Goal: Check status: Check status

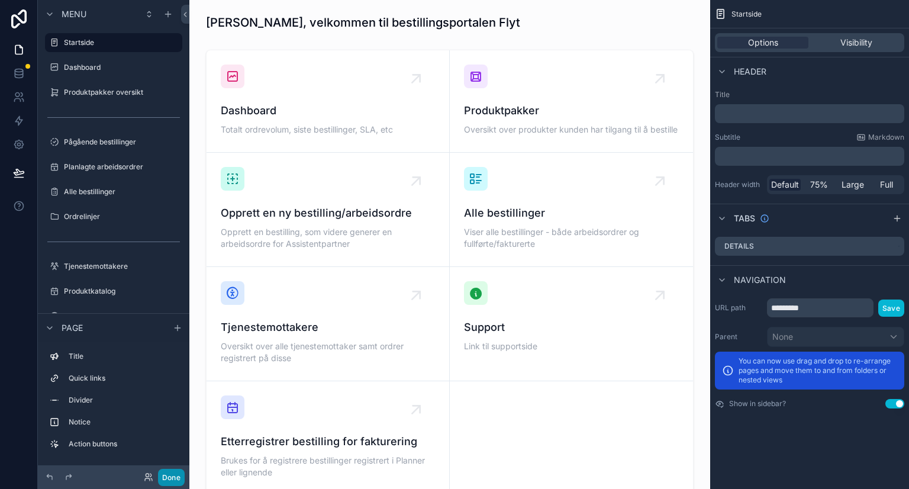
click at [176, 480] on button "Done" at bounding box center [171, 477] width 27 height 17
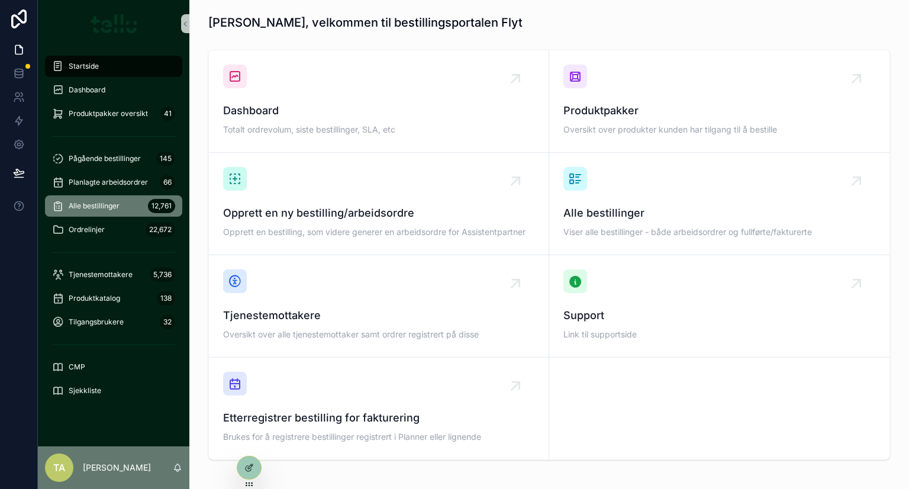
click at [83, 200] on div "Alle bestillinger 12,761" at bounding box center [113, 206] width 123 height 19
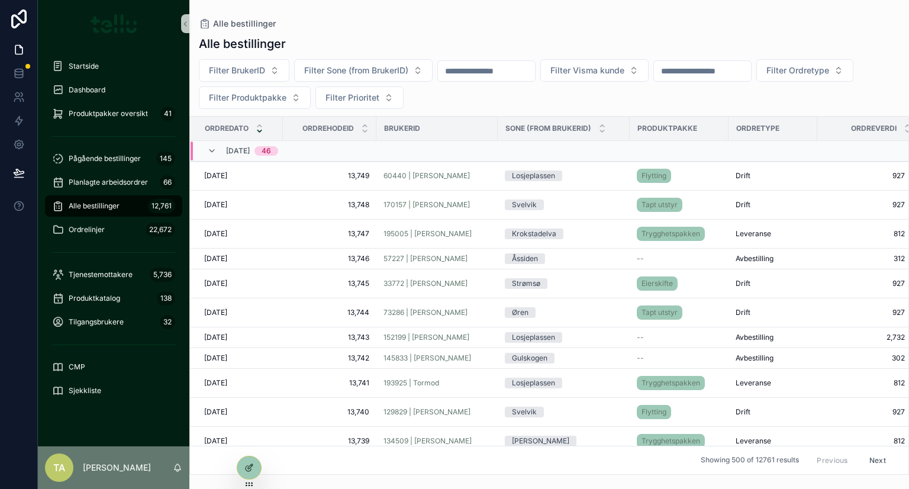
click at [24, 22] on icon at bounding box center [18, 18] width 15 height 19
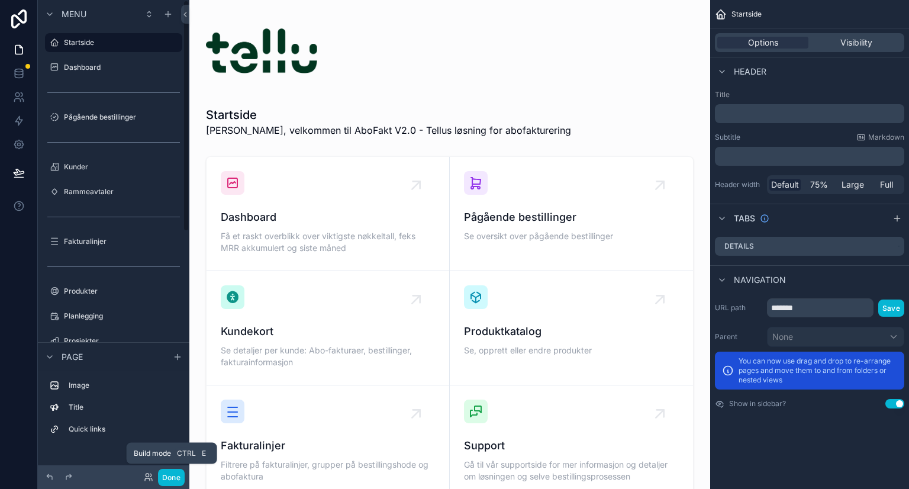
click at [172, 478] on button "Done" at bounding box center [171, 477] width 27 height 17
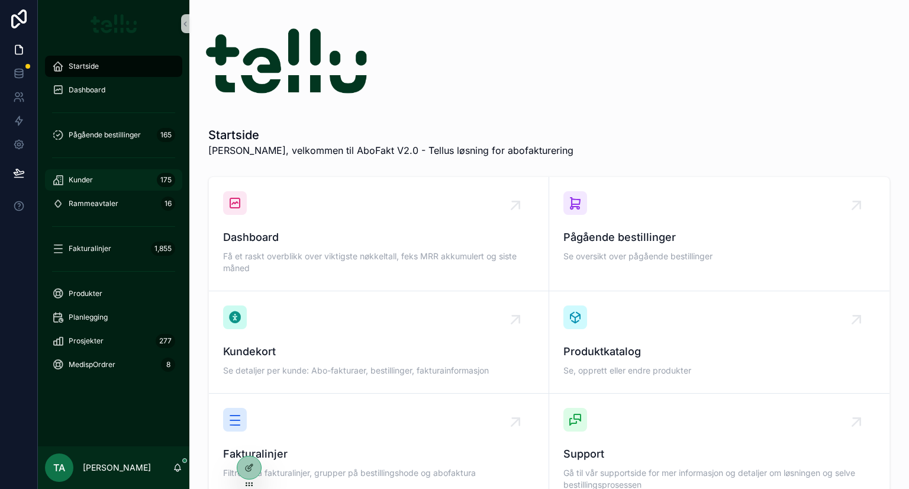
click at [132, 181] on div "Kunder 175" at bounding box center [113, 179] width 123 height 19
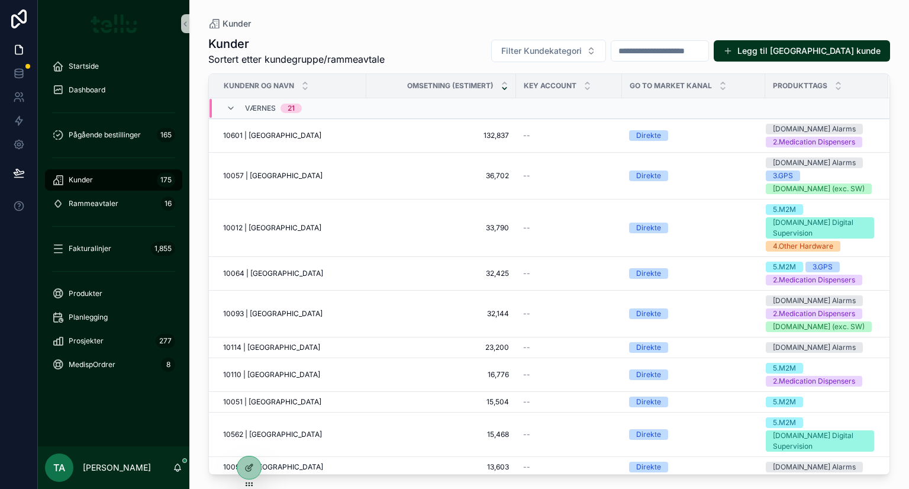
click at [689, 48] on input "text" at bounding box center [659, 51] width 97 height 17
type input "*****"
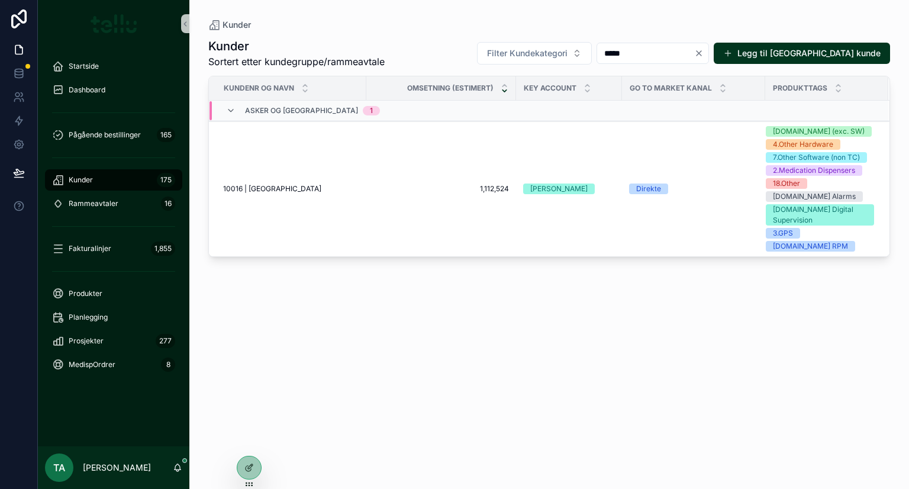
click at [287, 184] on span "10016 | Asker Kommune" at bounding box center [272, 188] width 98 height 9
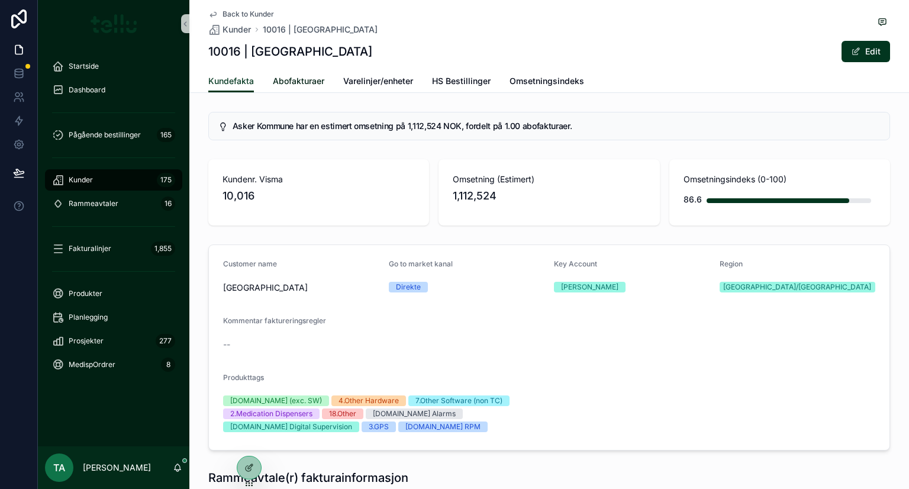
click at [294, 86] on span "Abofakturaer" at bounding box center [298, 81] width 51 height 12
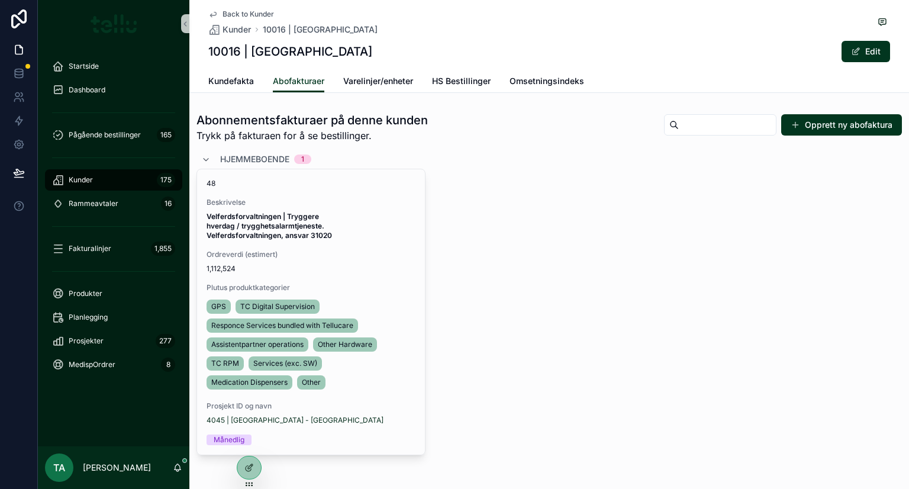
click at [389, 287] on span "Plutus produktkategorier" at bounding box center [311, 287] width 209 height 9
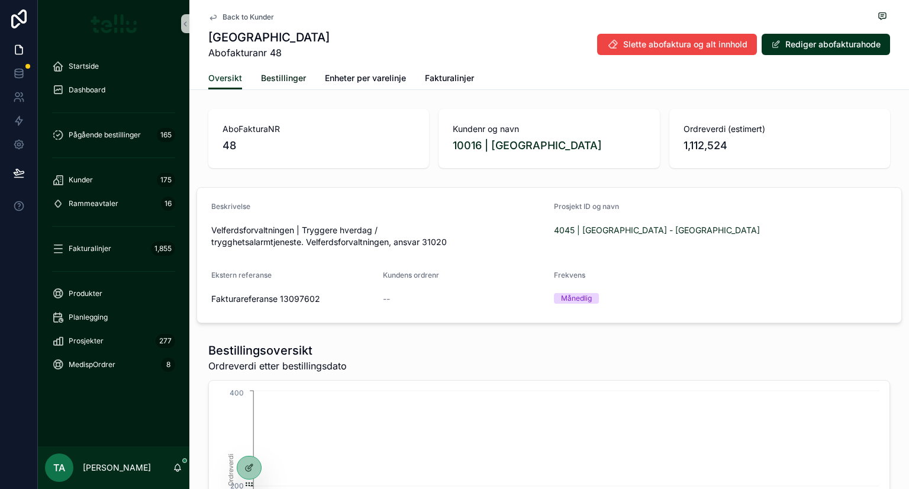
click at [280, 78] on span "Bestillinger" at bounding box center [283, 78] width 45 height 12
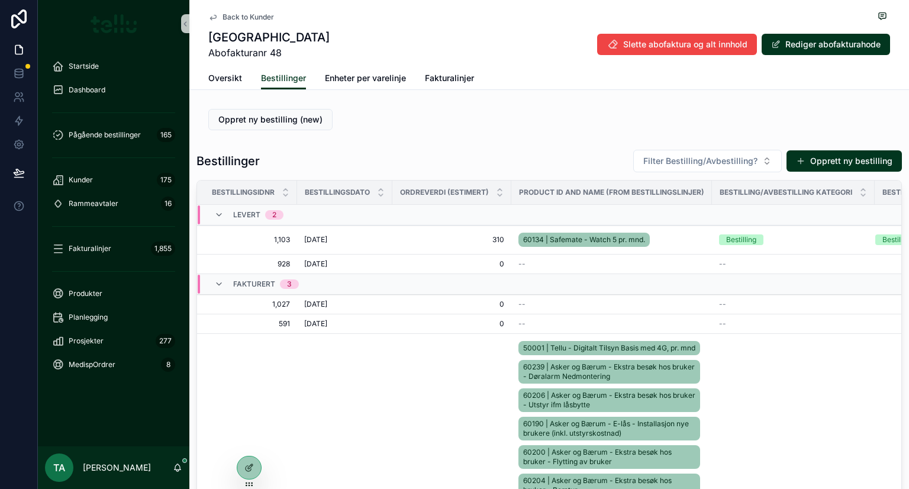
click at [247, 233] on td "1,103 1,103" at bounding box center [247, 240] width 100 height 29
click at [265, 239] on span "1,103" at bounding box center [250, 239] width 79 height 9
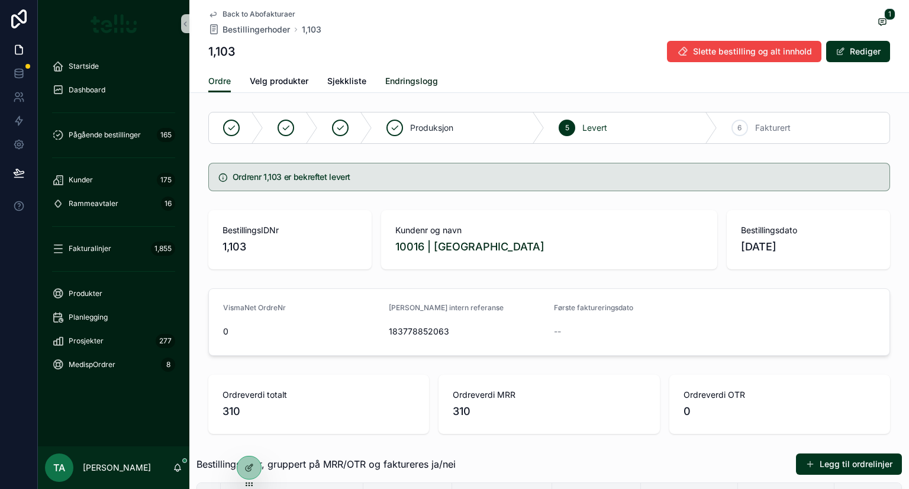
click at [394, 81] on span "Endringslogg" at bounding box center [411, 81] width 53 height 12
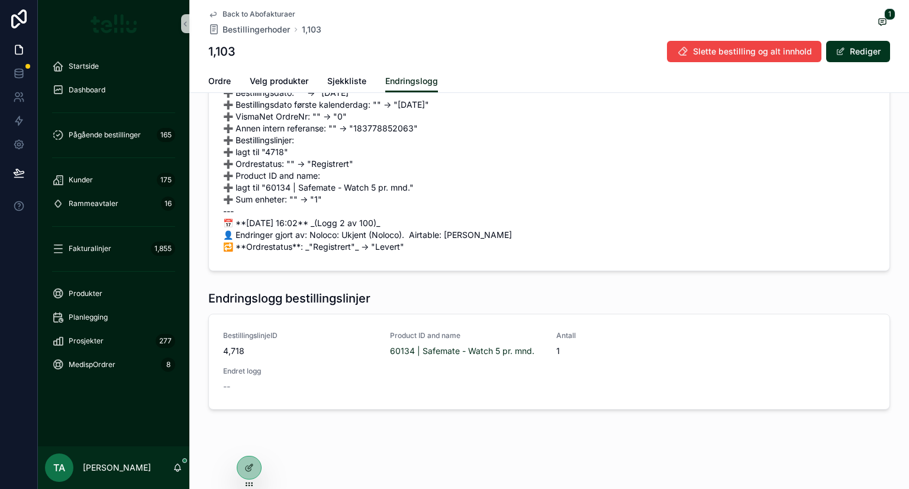
scroll to position [168, 0]
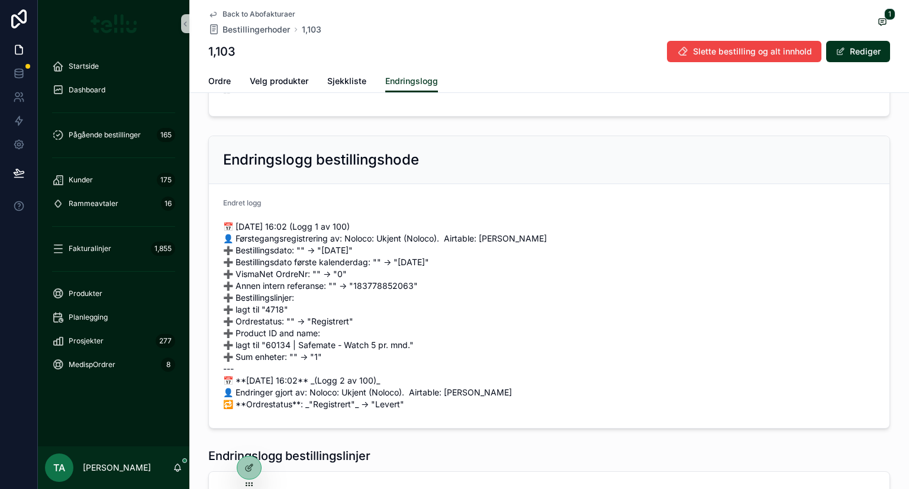
click at [203, 132] on div "Endringslogg bestillingshode Endret logg 📅 18. juli 2025 16:02 (Logg 1 av 100) …" at bounding box center [549, 282] width 720 height 302
click at [302, 128] on div "Metadata ordrehode Opprettet dato 7/18/2025 6:01 PM Created at 7/18/2025 6:01 P…" at bounding box center [549, 256] width 720 height 632
click at [319, 362] on span "📅 18. juli 2025 16:02 (Logg 1 av 100) 👤 Førstegangsregistrering av: Noloco: Ukj…" at bounding box center [549, 315] width 652 height 189
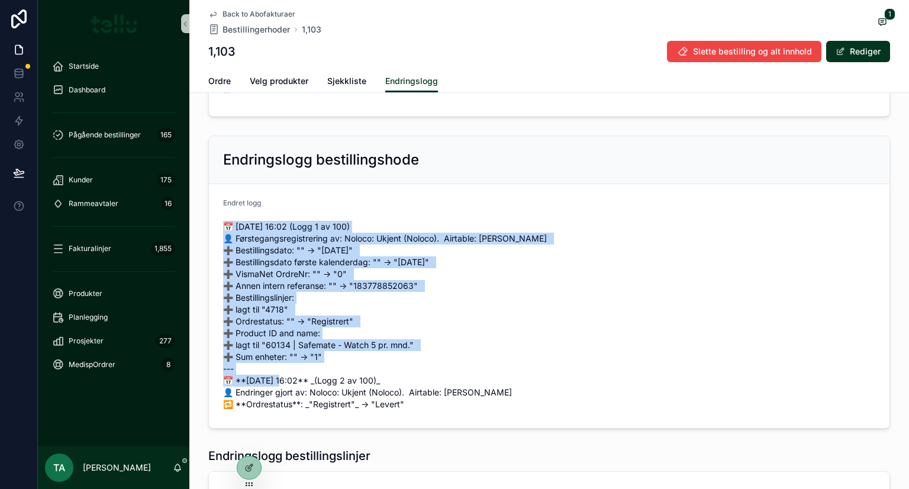
drag, startPoint x: 324, startPoint y: 360, endPoint x: 225, endPoint y: 228, distance: 165.3
click at [211, 226] on form "Endret logg 📅 18. juli 2025 16:02 (Logg 1 av 100) 👤 Førstegangsregistrering av:…" at bounding box center [549, 306] width 681 height 244
click at [335, 306] on span "📅 18. juli 2025 16:02 (Logg 1 av 100) 👤 Førstegangsregistrering av: Noloco: Ukj…" at bounding box center [549, 315] width 652 height 189
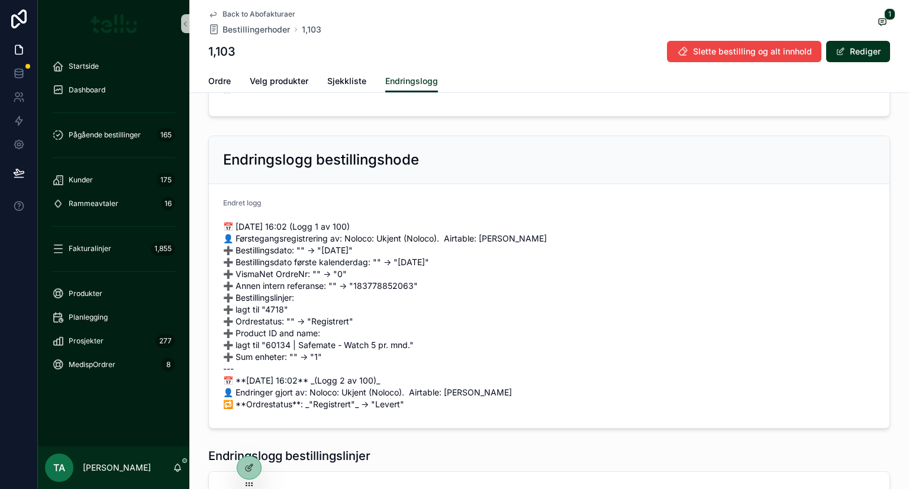
drag, startPoint x: 408, startPoint y: 407, endPoint x: 223, endPoint y: 216, distance: 266.7
click at [223, 217] on div "📅 18. juli 2025 16:02 (Logg 1 av 100) 👤 Førstegangsregistrering av: Noloco: Ukj…" at bounding box center [549, 315] width 652 height 197
